Goal: Find specific page/section: Find specific page/section

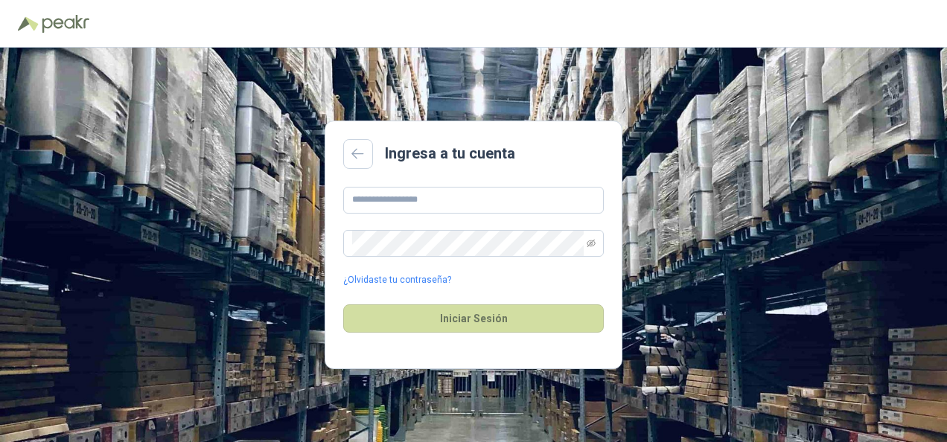
click at [436, 177] on main "Ingresa a tu cuenta ¿Olvidaste tu contraseña? Iniciar Sesión" at bounding box center [473, 245] width 298 height 249
click at [423, 198] on input "text" at bounding box center [473, 200] width 260 height 27
type input "**********"
click at [589, 240] on icon "eye-invisible" at bounding box center [590, 242] width 9 height 7
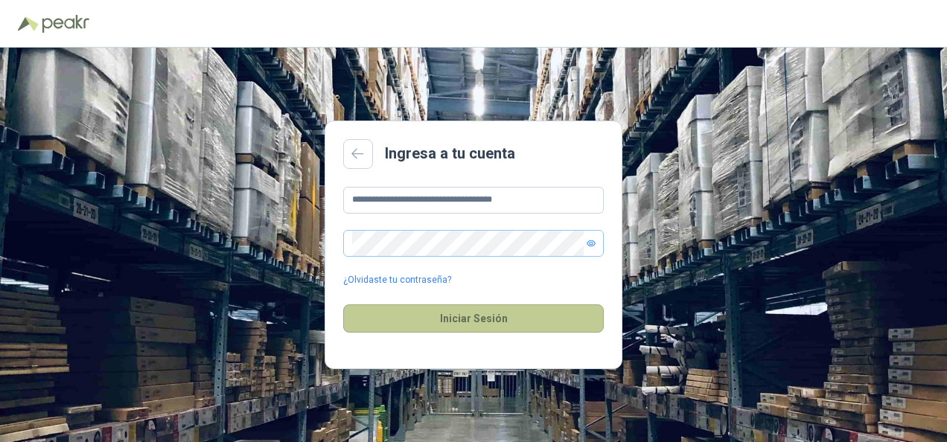
click at [507, 330] on button "Iniciar Sesión" at bounding box center [473, 318] width 260 height 28
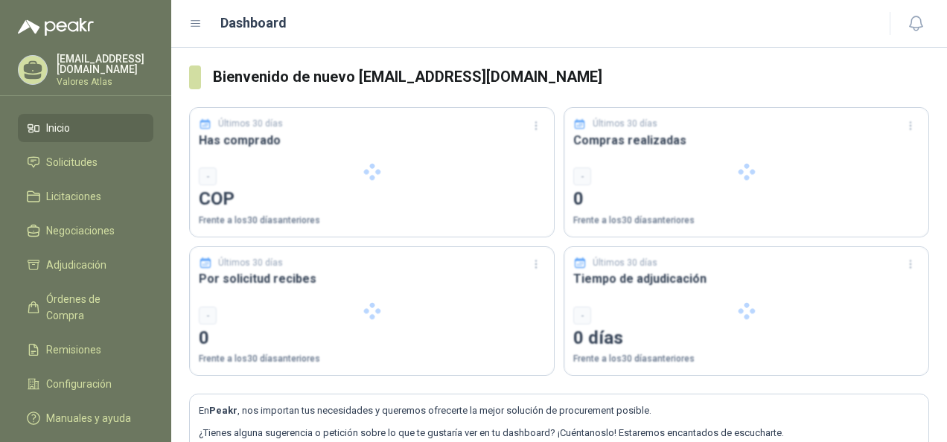
click at [460, 313] on div at bounding box center [372, 311] width 364 height 129
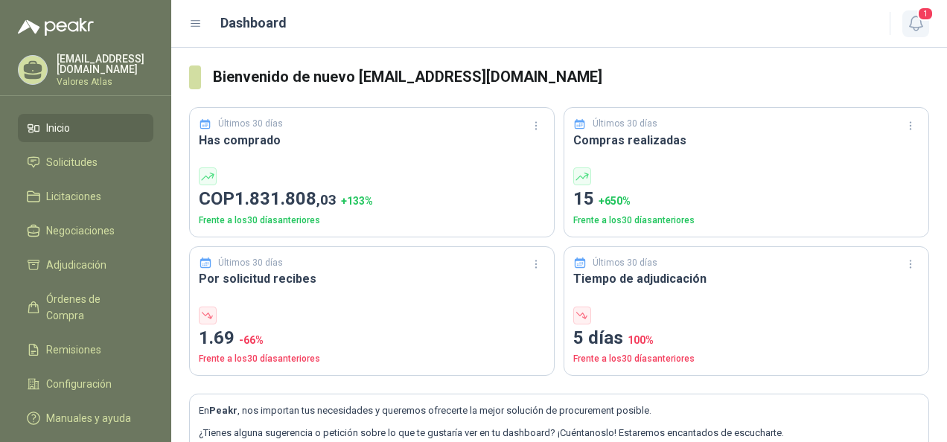
click at [920, 25] on icon "button" at bounding box center [915, 23] width 13 height 14
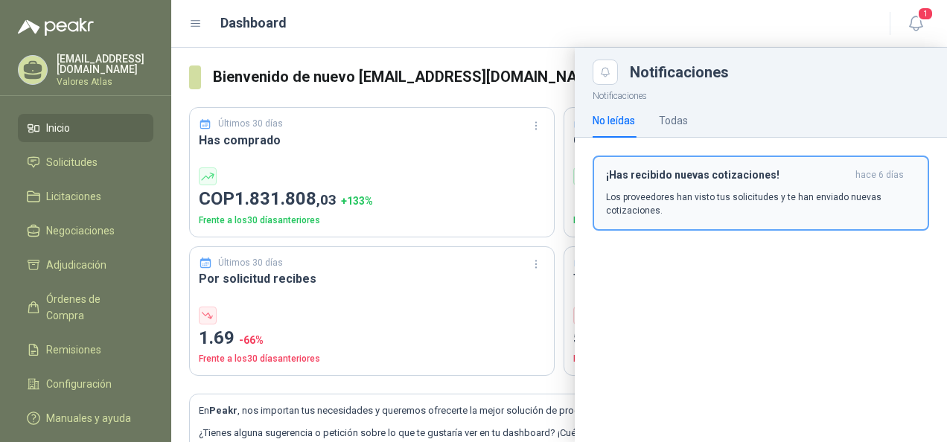
click at [708, 197] on p "Los proveedores han visto tus solicitudes y te han enviado nuevas cotizaciones." at bounding box center [761, 203] width 310 height 27
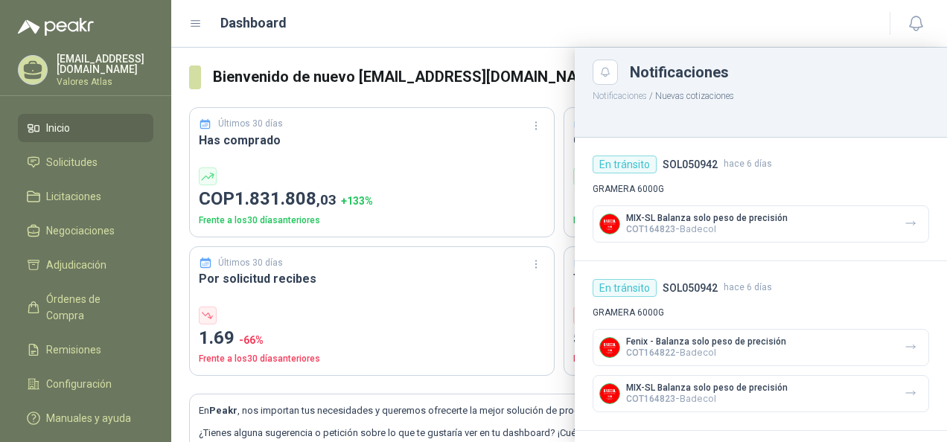
click at [461, 6] on header "Dashboard" at bounding box center [558, 24] width 775 height 48
click at [63, 154] on span "Solicitudes" at bounding box center [71, 162] width 51 height 16
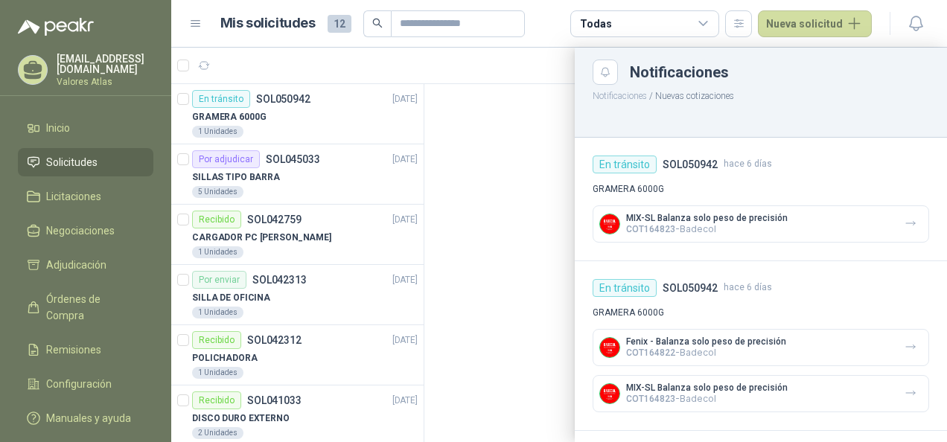
click at [513, 111] on div at bounding box center [558, 245] width 775 height 394
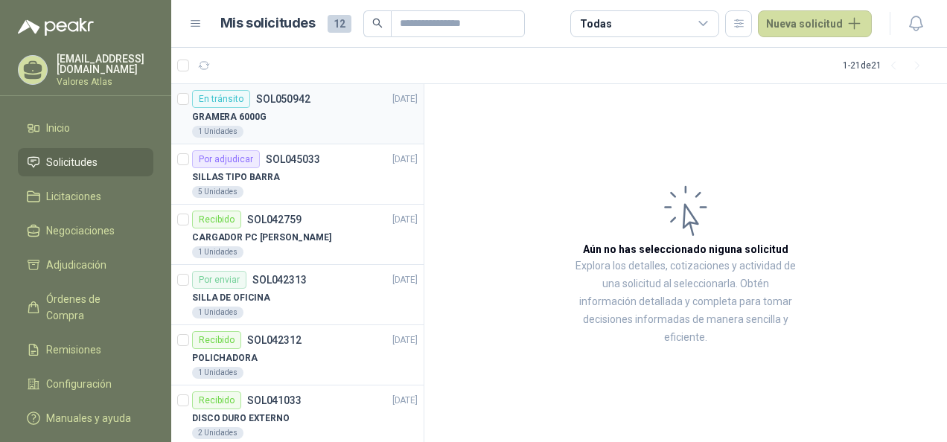
click at [298, 119] on div "GRAMERA 6000G" at bounding box center [304, 117] width 225 height 18
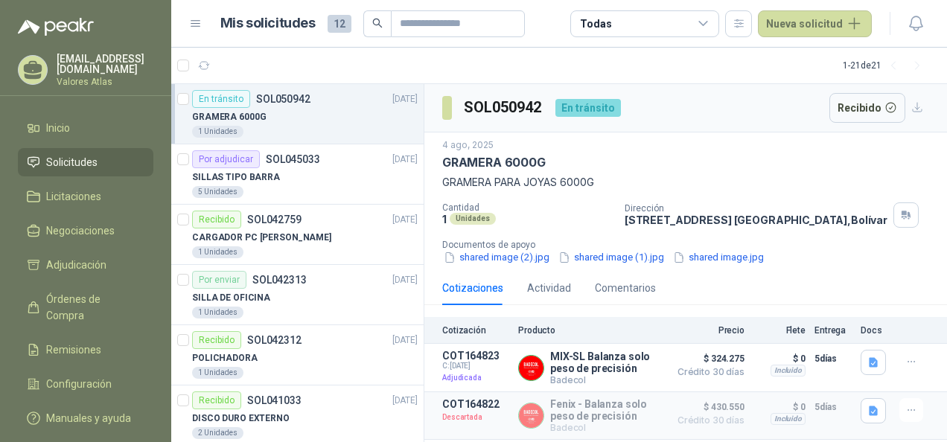
scroll to position [7, 0]
